Goal: Task Accomplishment & Management: Use online tool/utility

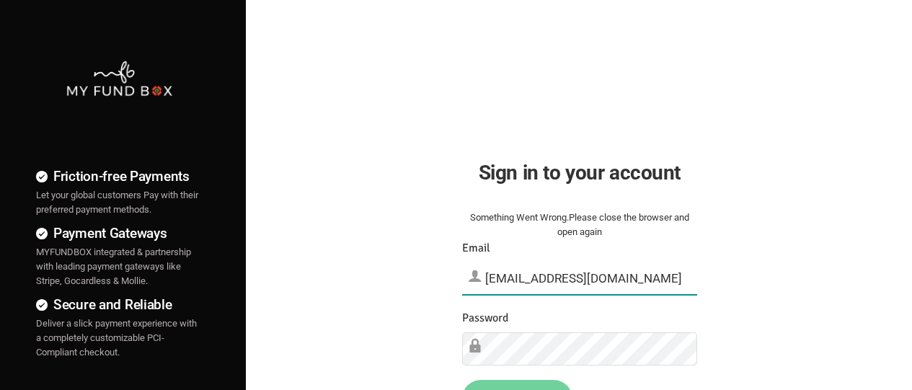
type input "[EMAIL_ADDRESS][DOMAIN_NAME]"
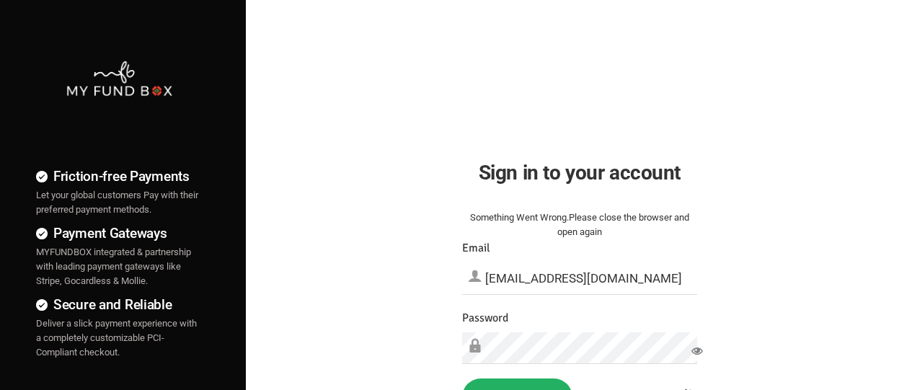
click at [517, 384] on button "Sign in" at bounding box center [517, 396] width 110 height 37
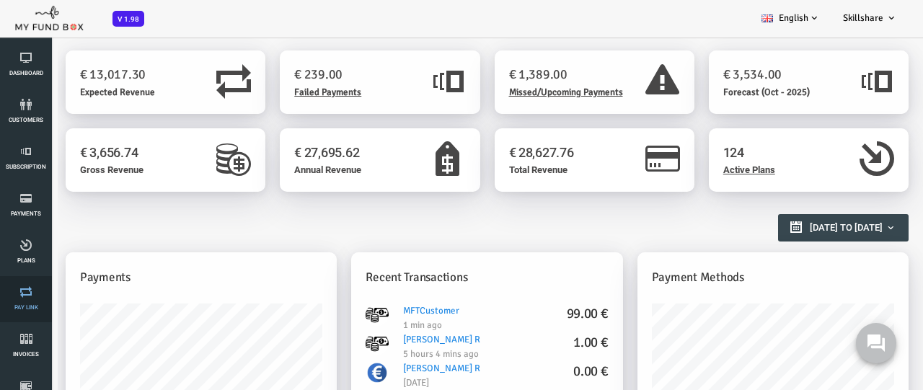
click at [26, 299] on link "Pay Link" at bounding box center [25, 299] width 43 height 46
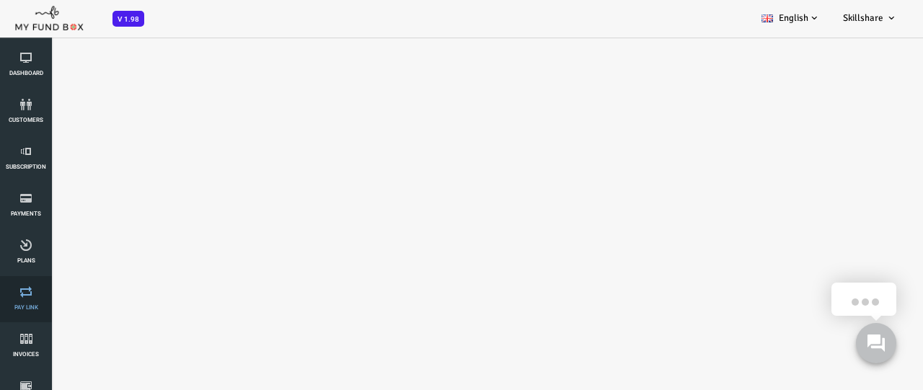
select select "100"
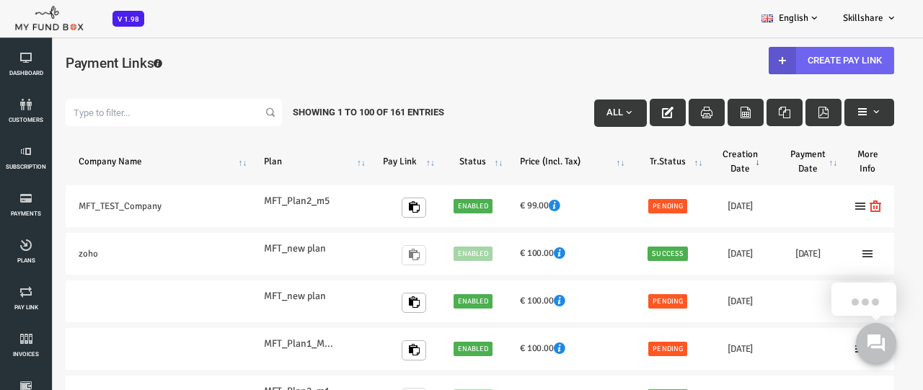
click at [792, 60] on link "Create Pay Link" at bounding box center [794, 60] width 125 height 27
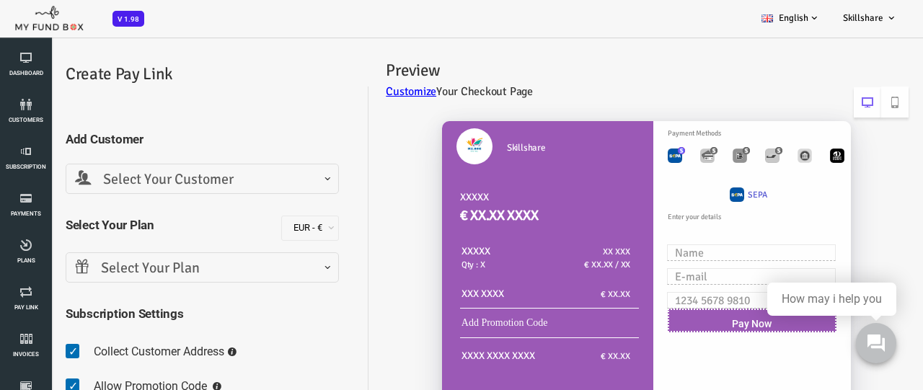
click at [164, 179] on span "Select Your Customer" at bounding box center [165, 180] width 254 height 22
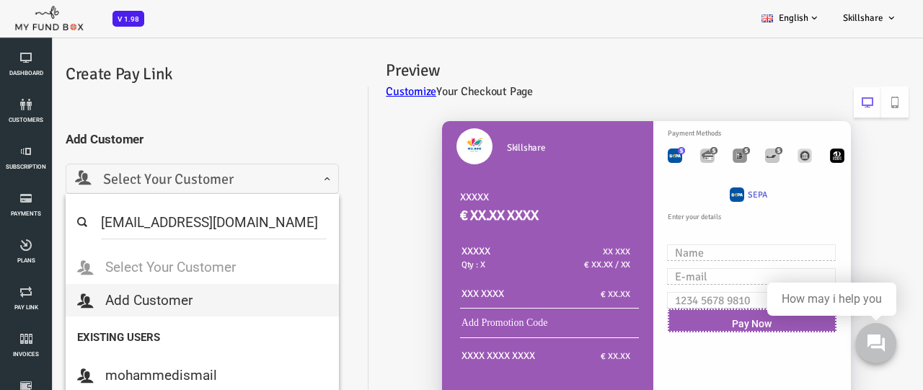
select select "MFT_Email5@gmail.com"
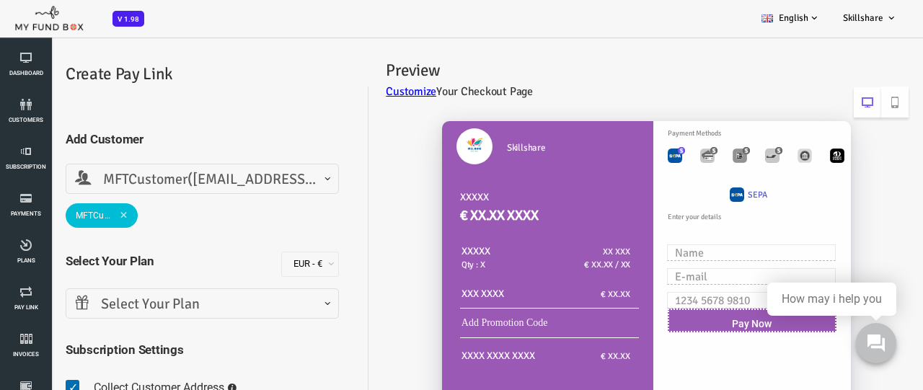
click at [164, 303] on span "Select Your Plan" at bounding box center [165, 304] width 254 height 22
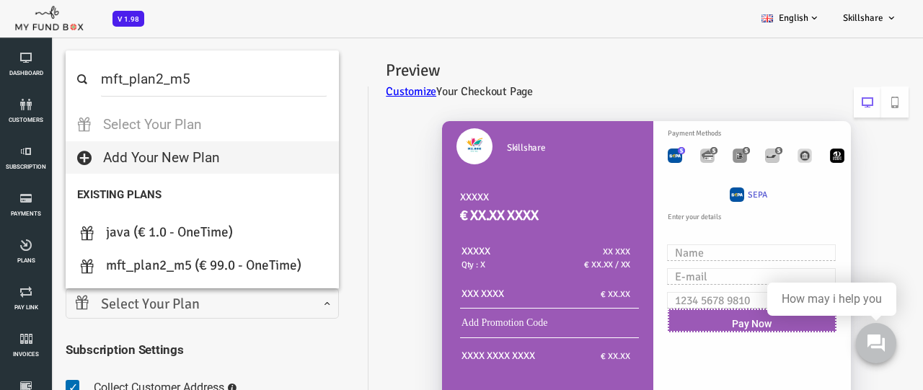
select select "MFT_Plan2_m5"
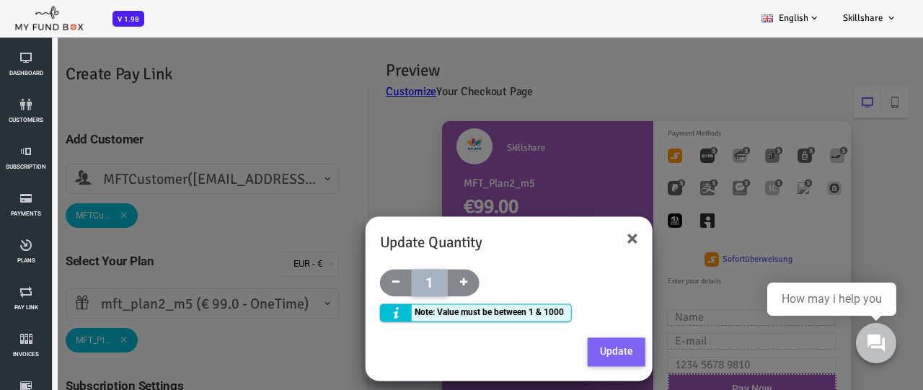
click at [578, 351] on button "Update" at bounding box center [580, 352] width 58 height 29
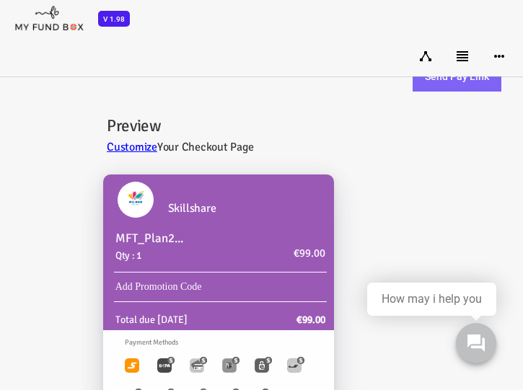
scroll to position [459, 0]
